Goal: Navigation & Orientation: Understand site structure

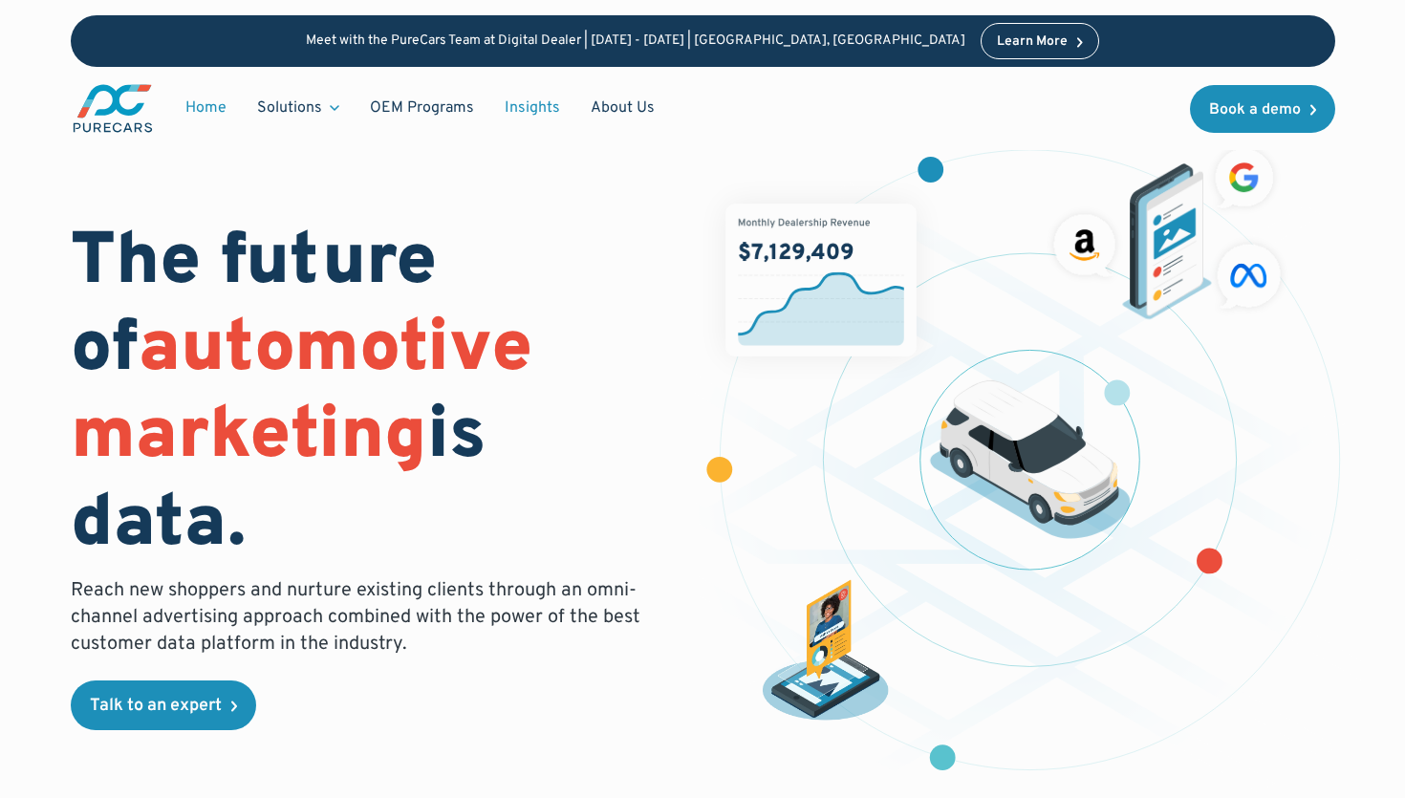
click at [527, 109] on link "Insights" at bounding box center [533, 108] width 86 height 36
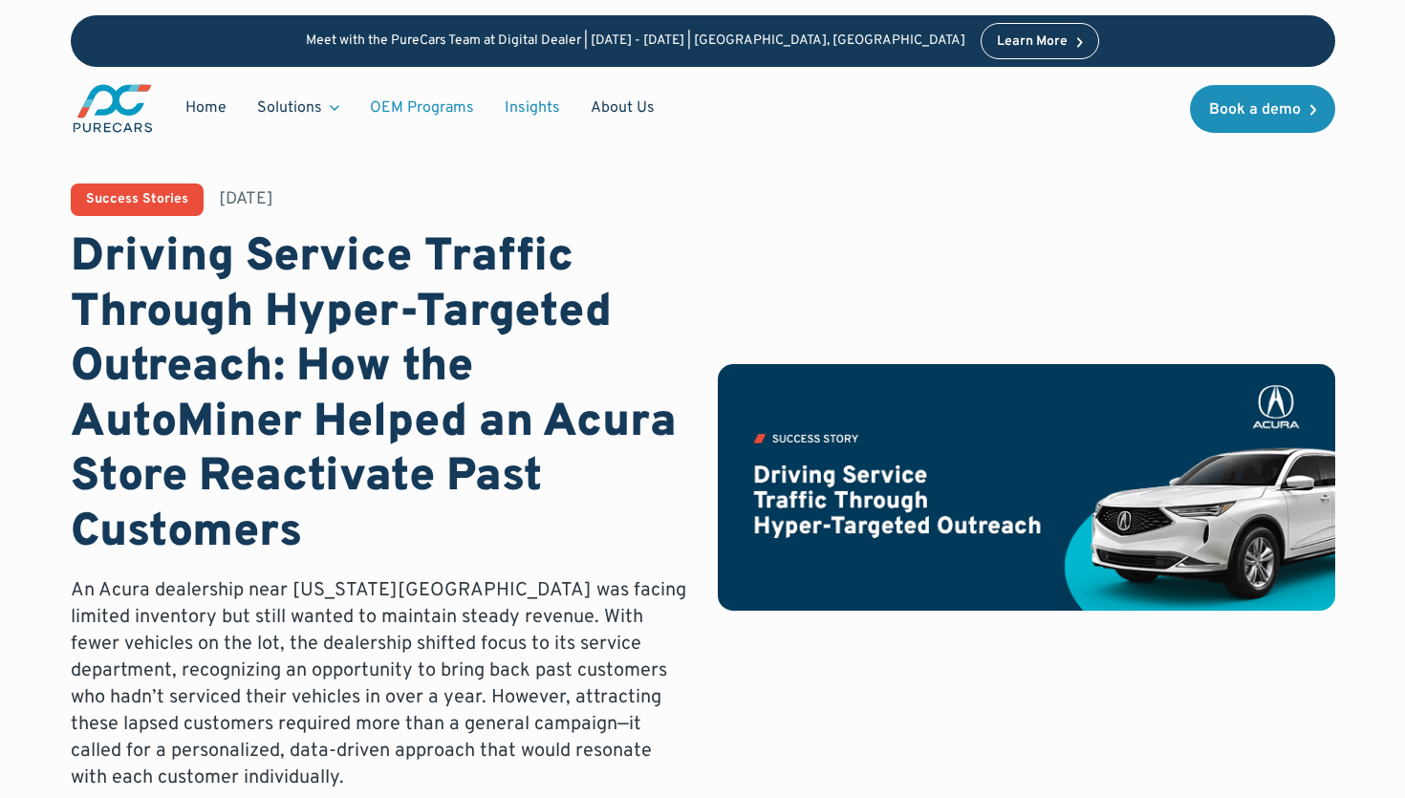
click at [410, 95] on link "OEM Programs" at bounding box center [422, 108] width 135 height 36
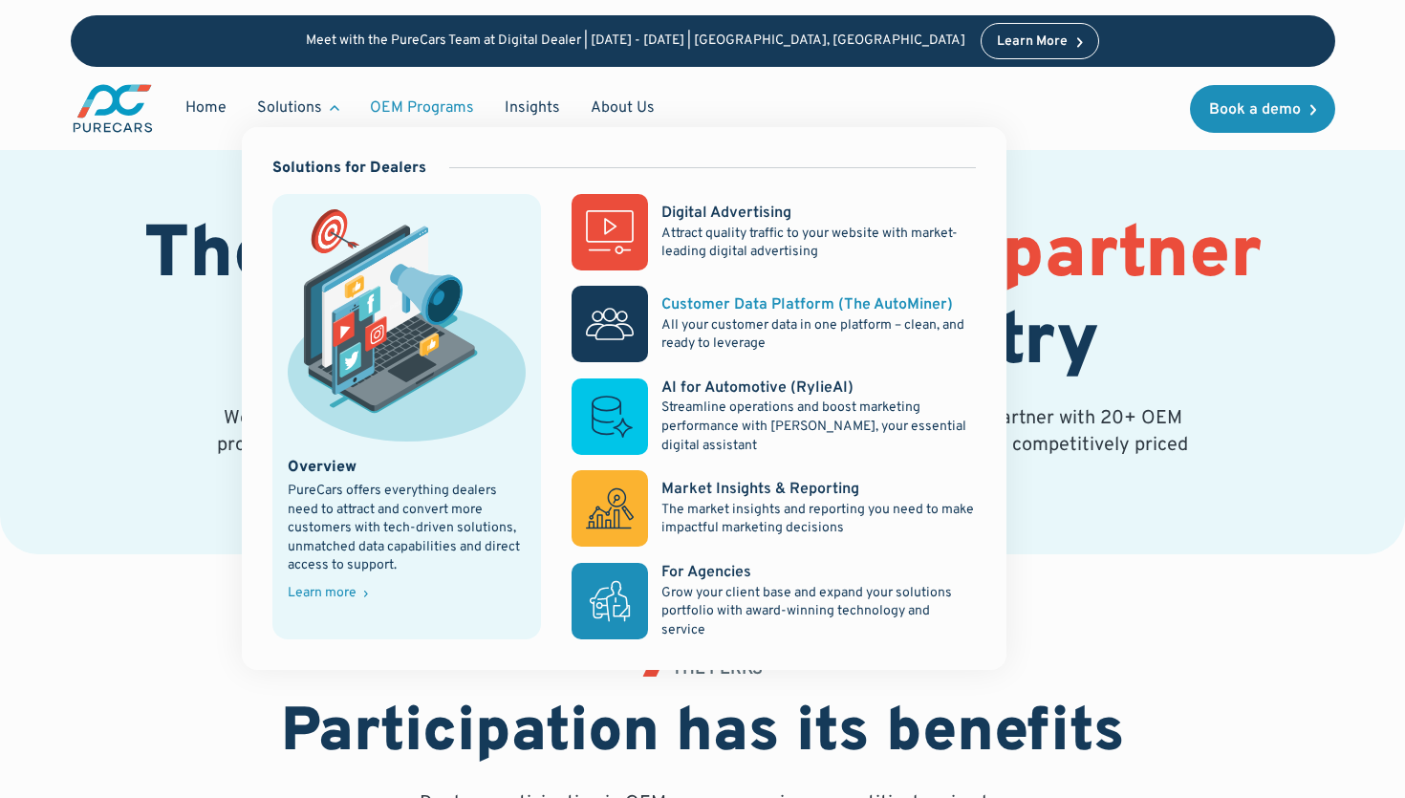
click at [751, 324] on p "All your customer data in one platform – clean, and ready to leverage" at bounding box center [819, 334] width 314 height 37
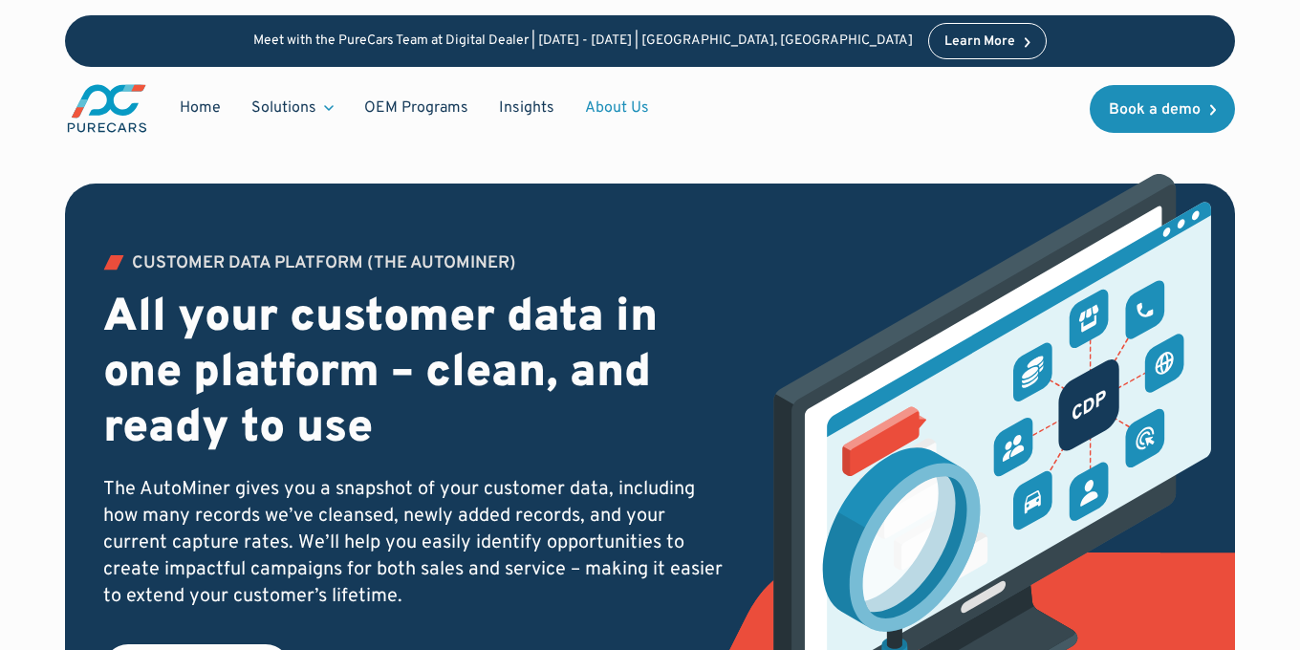
click at [621, 104] on link "About Us" at bounding box center [617, 108] width 95 height 36
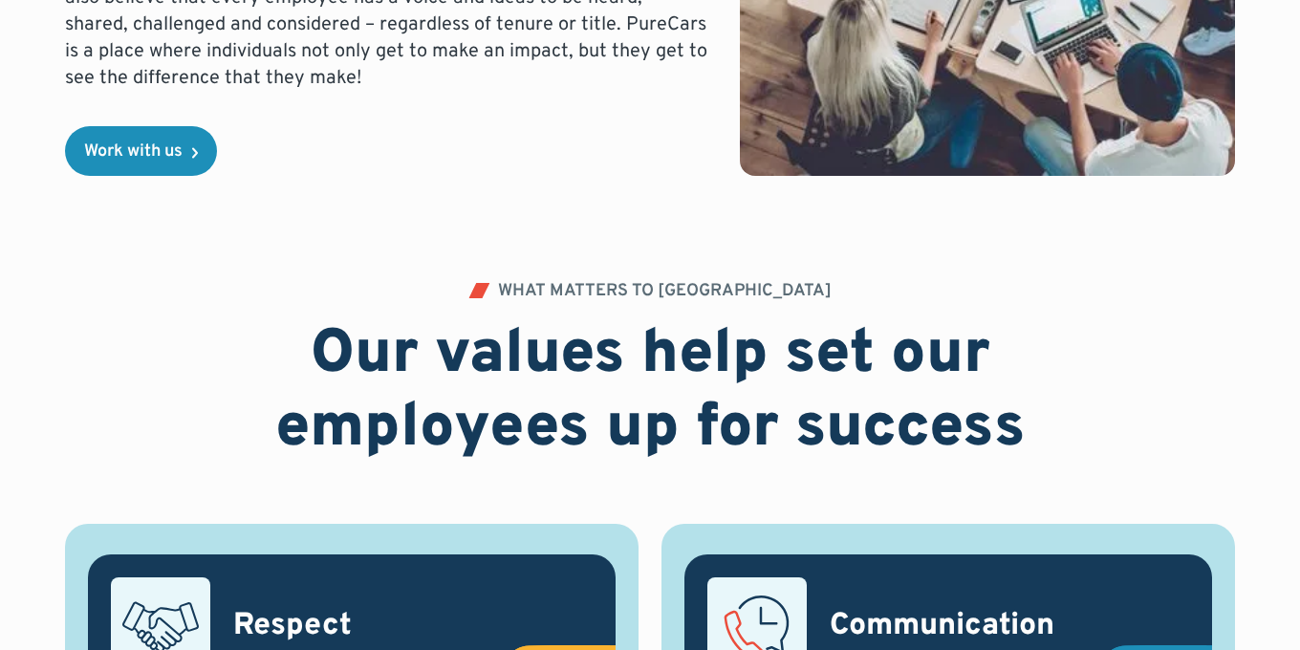
scroll to position [712, 0]
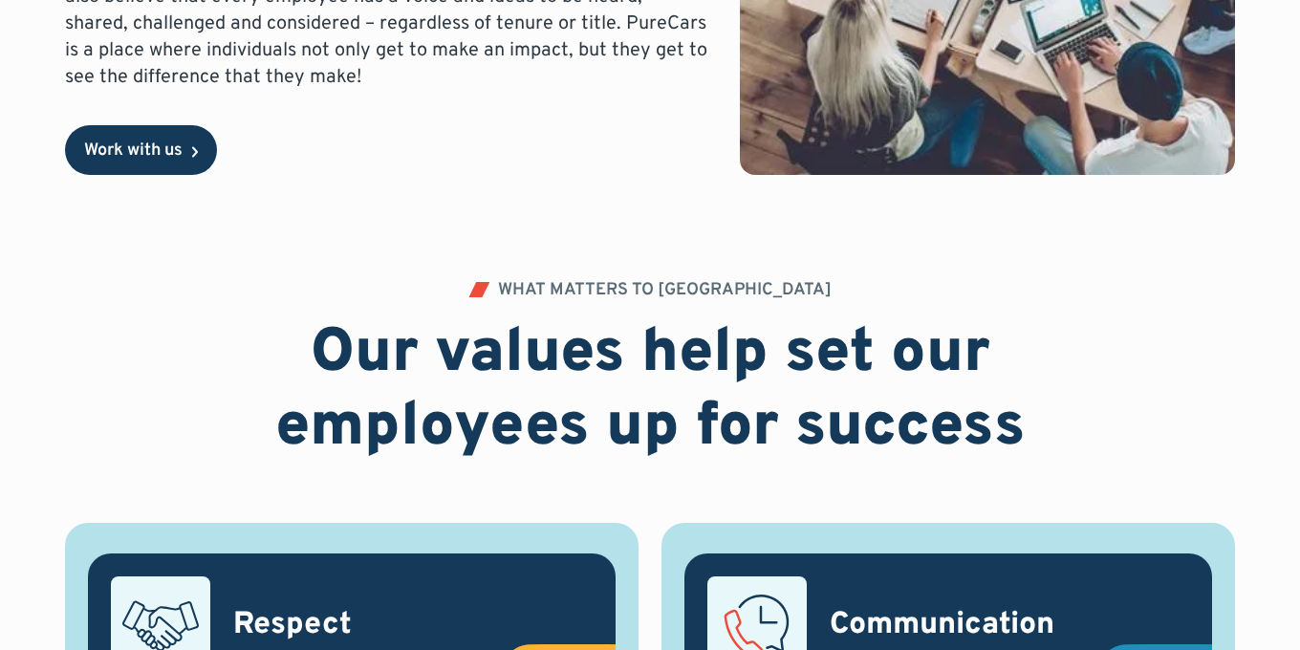
click at [185, 163] on link "Work with us" at bounding box center [141, 150] width 152 height 50
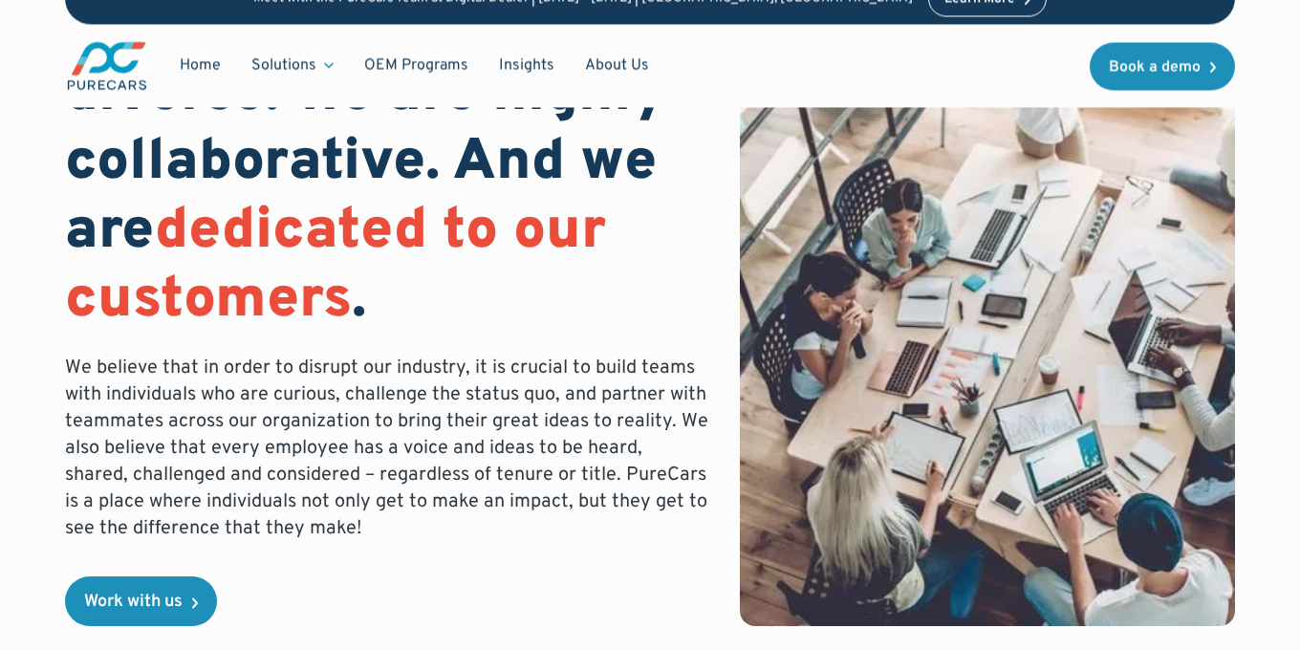
scroll to position [0, 0]
